Goal: Transaction & Acquisition: Download file/media

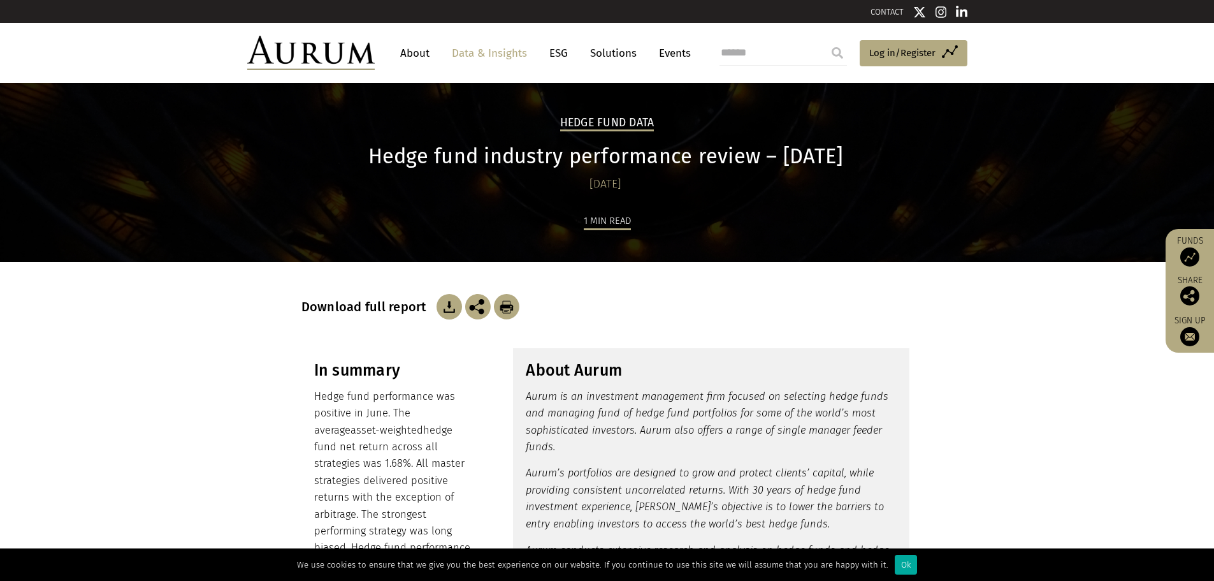
click at [447, 312] on img at bounding box center [449, 306] width 25 height 25
click at [448, 307] on img at bounding box center [449, 306] width 25 height 25
